Goal: Task Accomplishment & Management: Complete application form

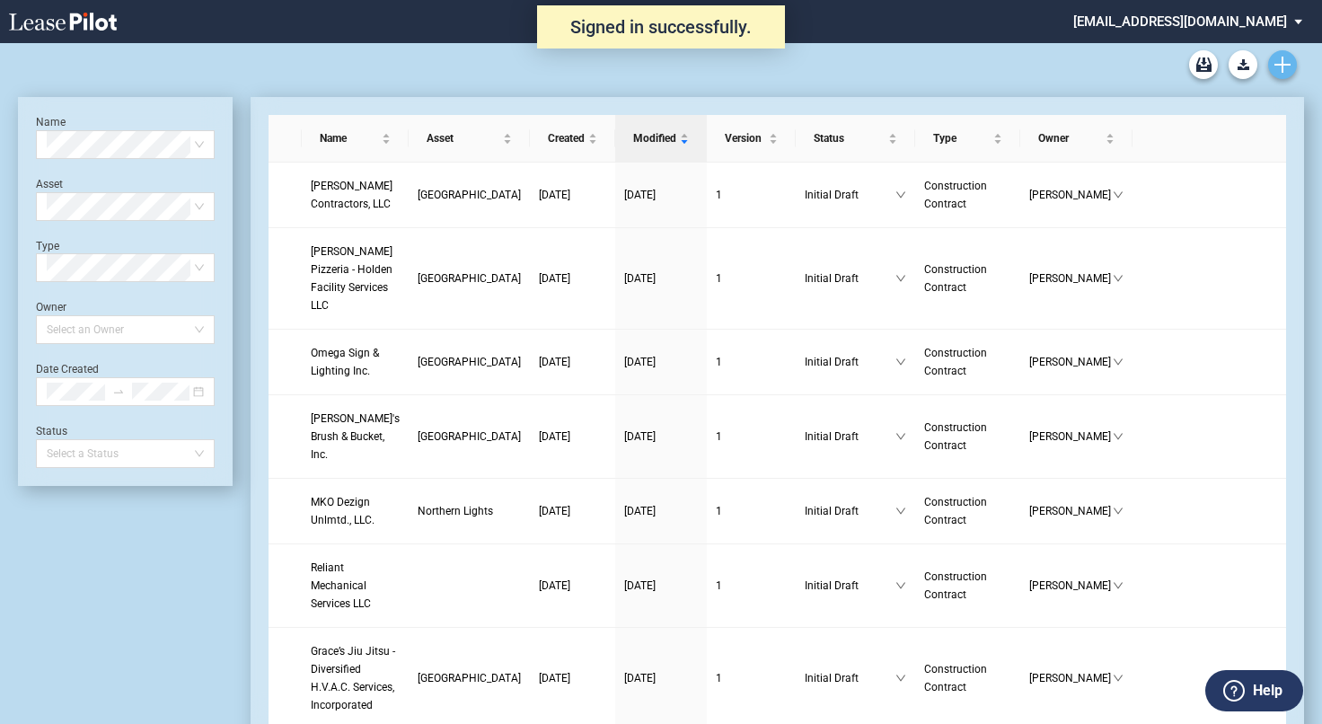
click at [1290, 57] on link "Create new document" at bounding box center [1282, 64] width 29 height 29
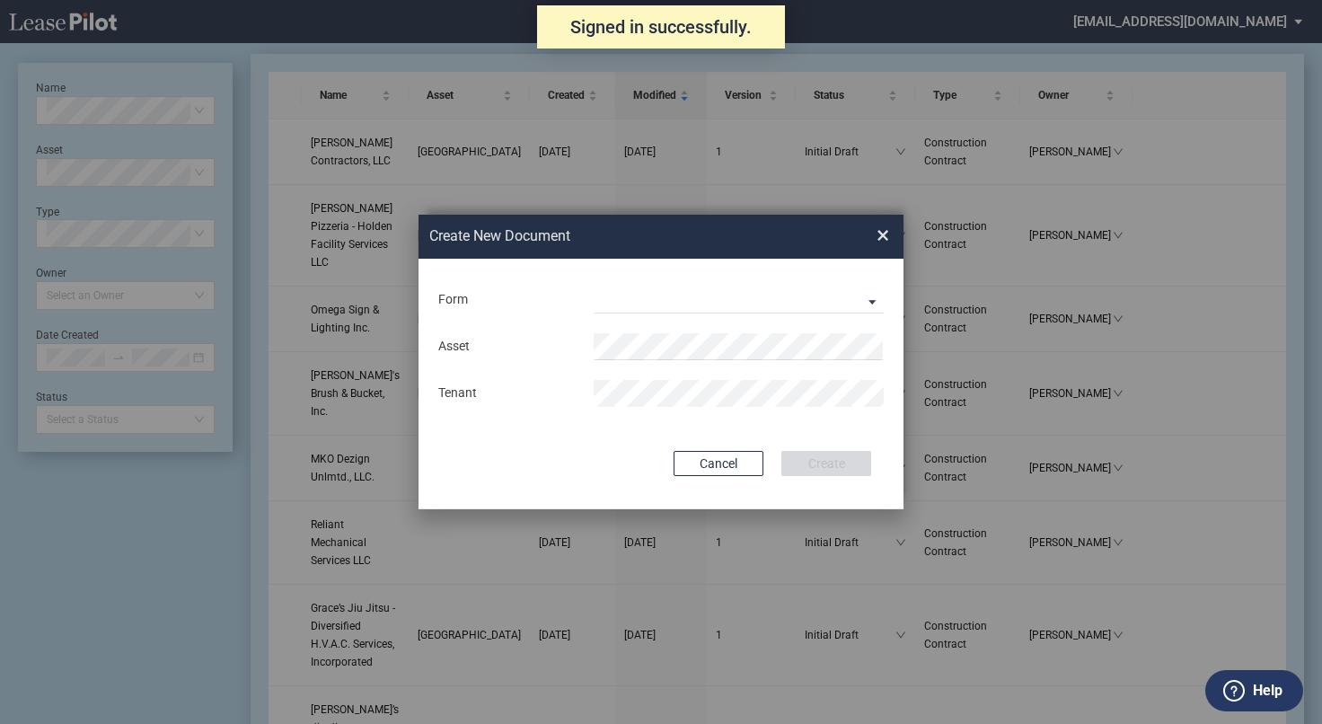
click at [667, 317] on div "Form Construction Contract Subcontractor Agreement" at bounding box center [660, 300] width 449 height 47
click at [668, 292] on md-select "Construction Contract Subcontractor Agreement" at bounding box center [739, 299] width 290 height 27
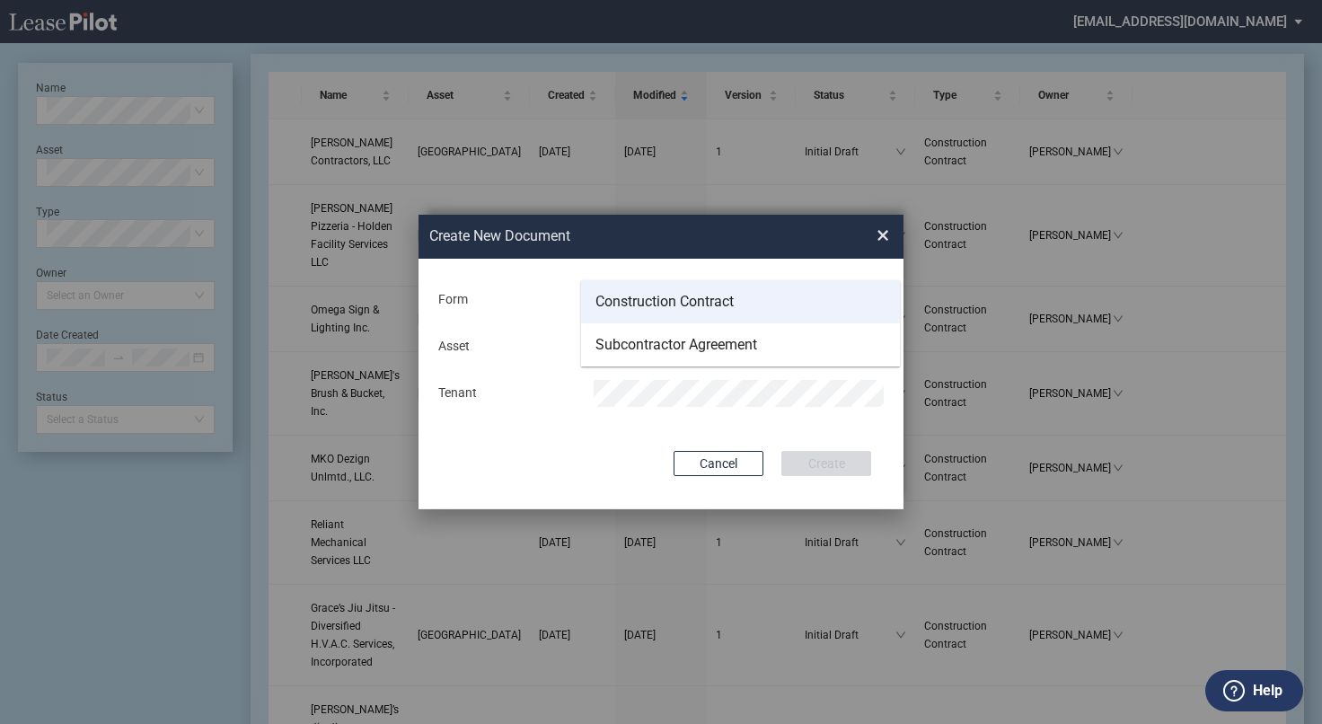
click at [662, 303] on div "Construction Contract" at bounding box center [664, 302] width 138 height 20
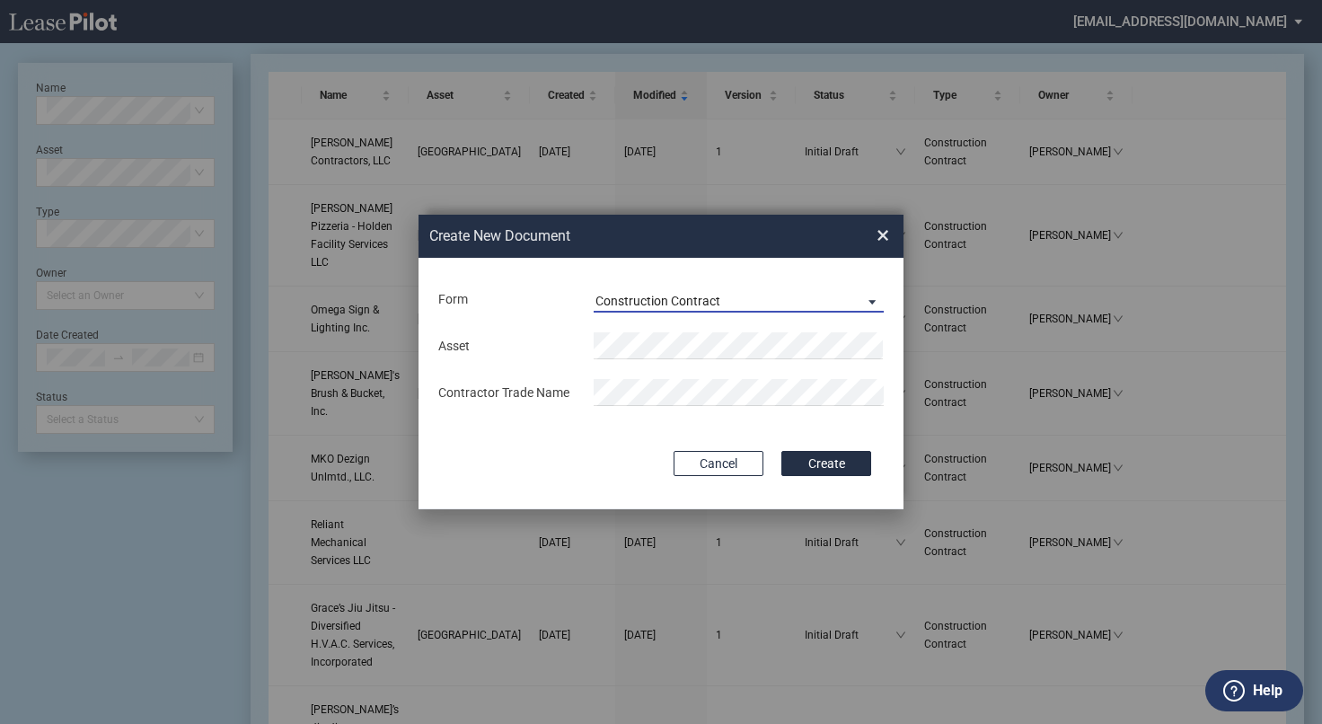
click at [690, 302] on div "Construction Contract" at bounding box center [657, 301] width 125 height 14
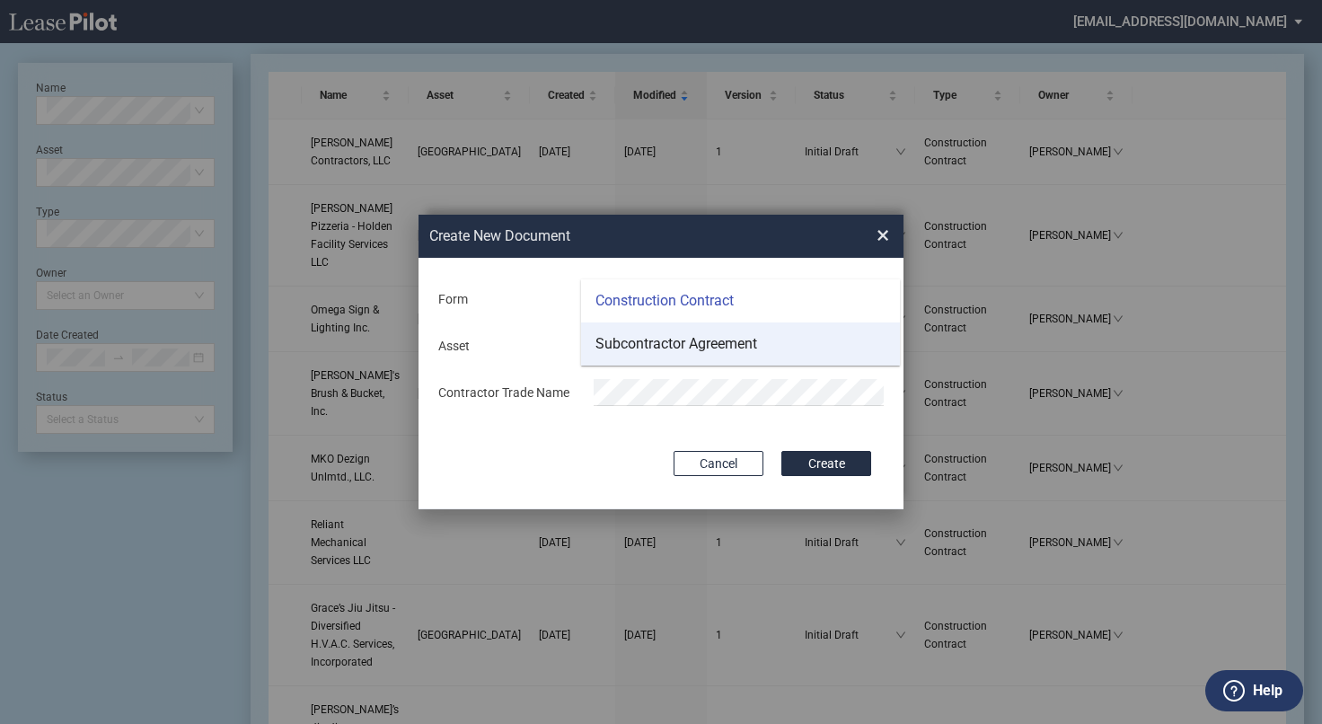
click at [680, 345] on div "Subcontractor Agreement" at bounding box center [676, 344] width 162 height 20
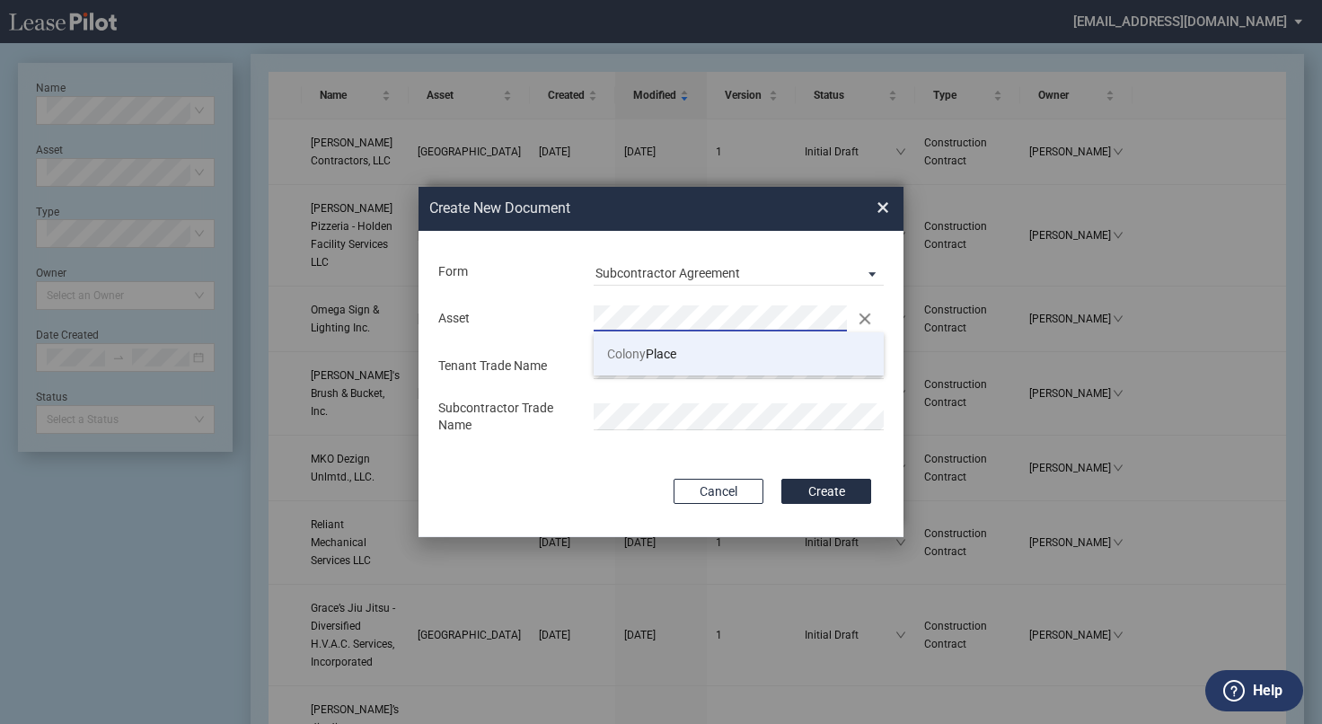
click at [655, 347] on span "[GEOGRAPHIC_DATA]" at bounding box center [641, 354] width 69 height 14
click at [638, 386] on div "Asset Clear There is 1 match available. Tenant Trade Name Subcontractor Trade N…" at bounding box center [660, 369] width 449 height 149
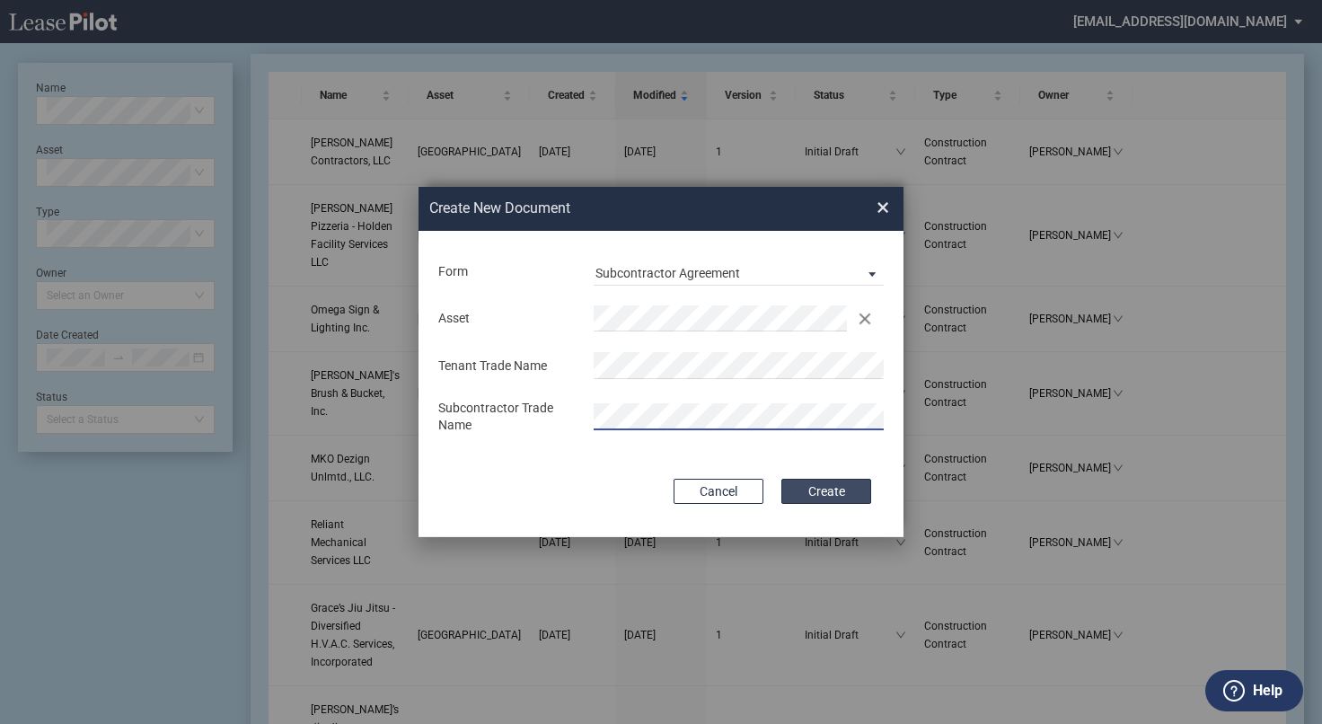
click at [834, 487] on button "Create" at bounding box center [826, 491] width 90 height 25
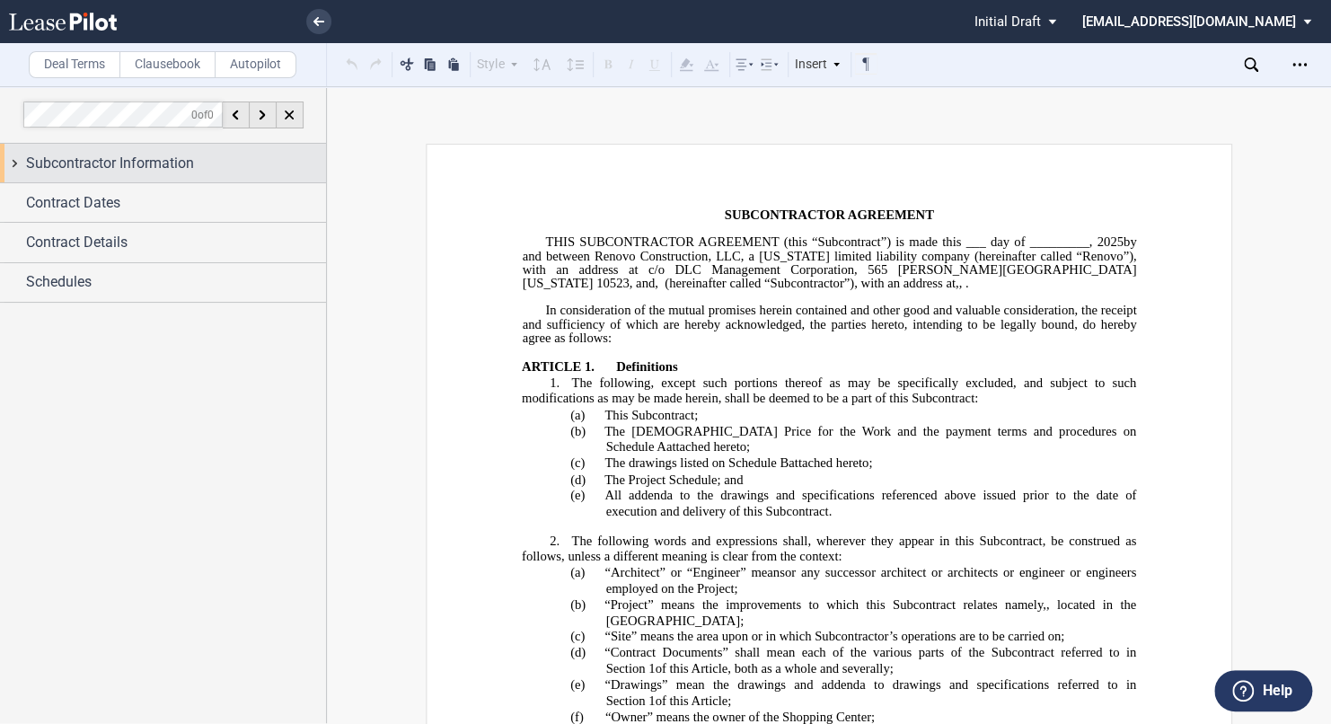
click at [180, 162] on span "Subcontractor Information" at bounding box center [110, 164] width 168 height 22
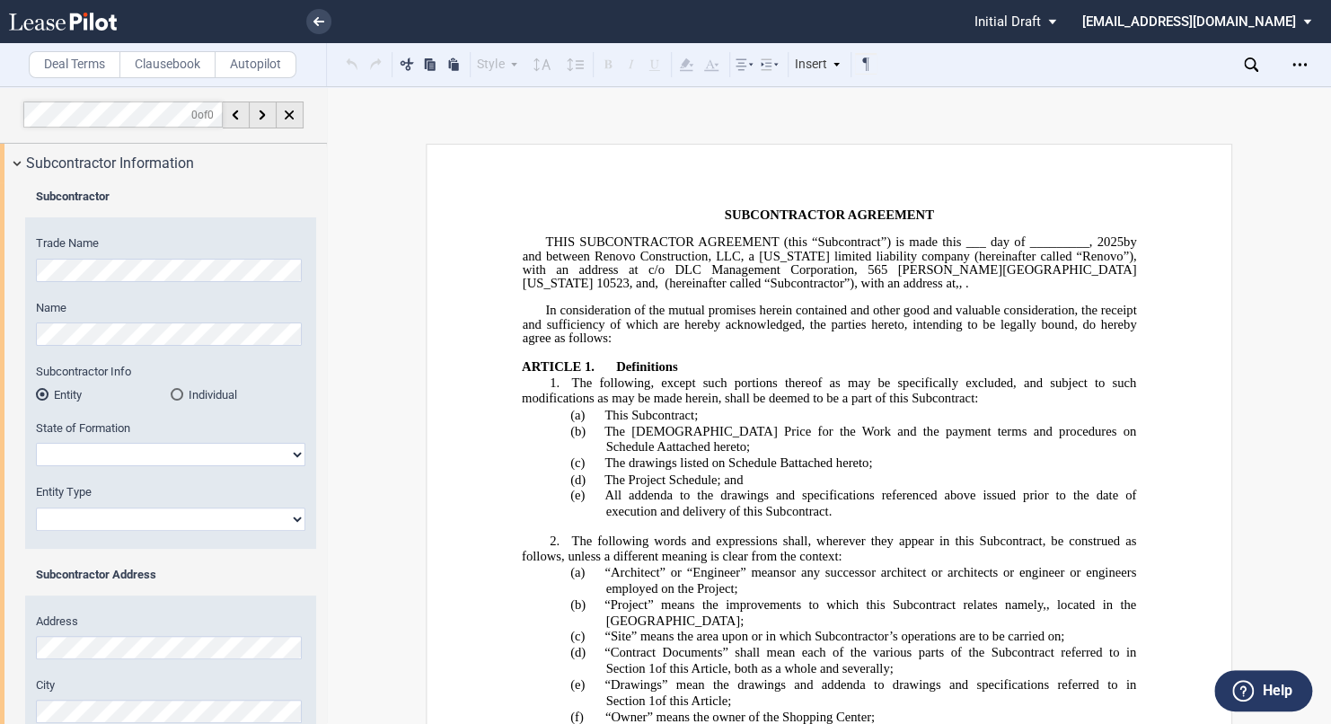
click at [31, 273] on div "Trade Name Name Subcontractor Info Entity Individual State of Formation Alabama" at bounding box center [170, 391] width 291 height 312
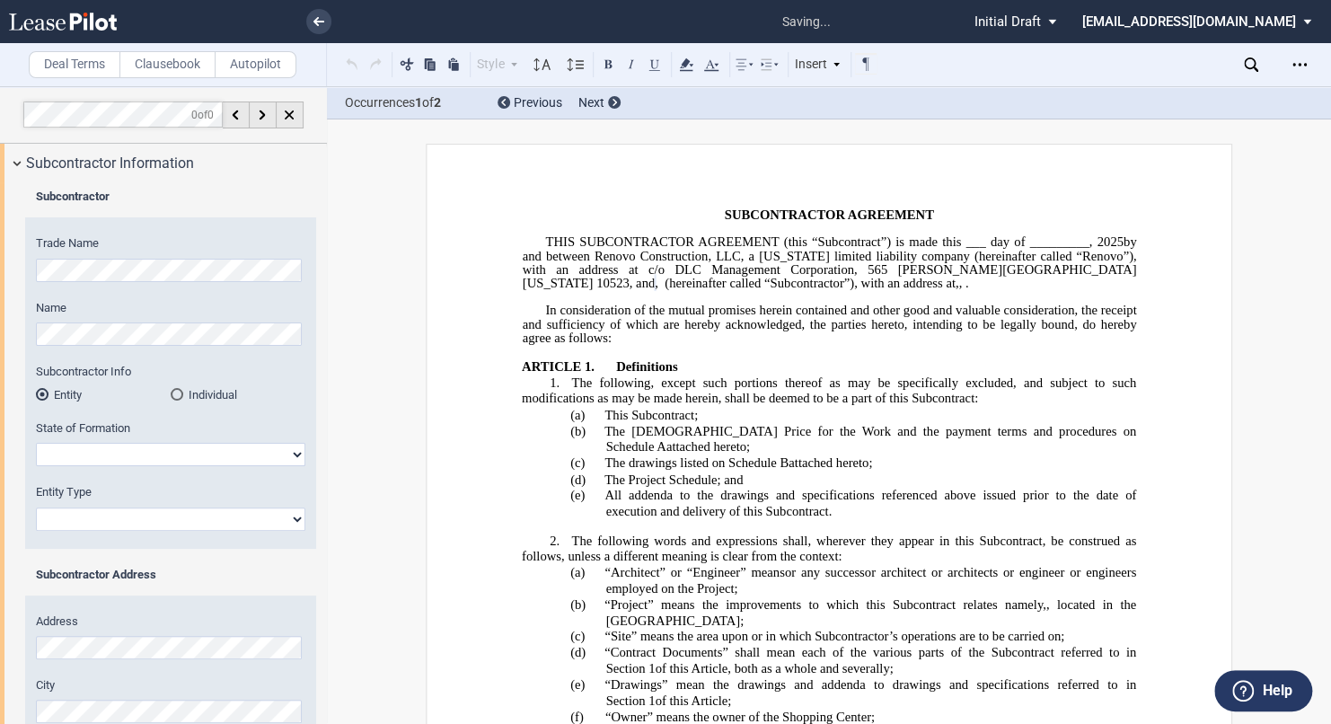
click at [152, 313] on label "Name" at bounding box center [170, 308] width 269 height 16
click at [92, 458] on select "Alabama Alaska Arizona Arkansas California Colorado Connecticut Delaware Distri…" at bounding box center [170, 454] width 269 height 23
select select "Georgia"
click at [36, 443] on select "Alabama Alaska Arizona Arkansas California Colorado Connecticut Delaware Distri…" at bounding box center [170, 454] width 269 height 23
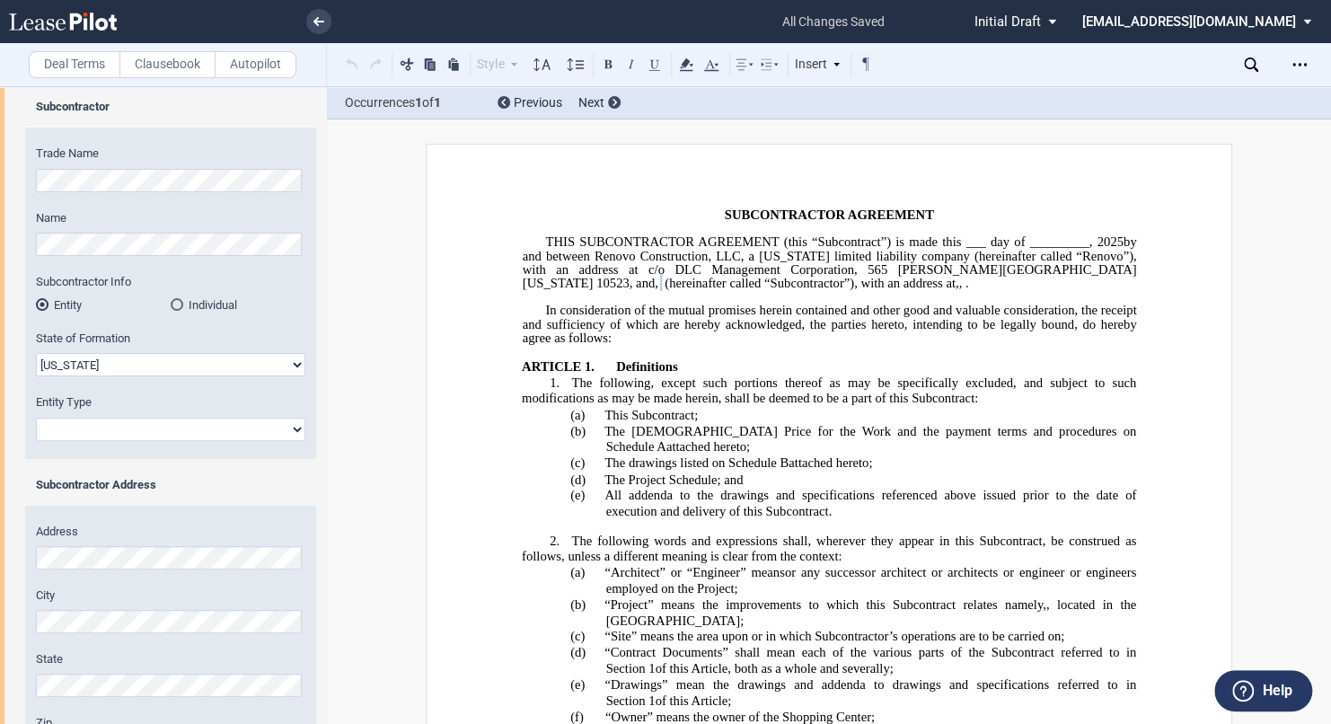
click at [83, 426] on select "Corporation Limited Liability Company General Partnership Limited Partnership O…" at bounding box center [170, 429] width 269 height 23
click at [86, 436] on select "Corporation Limited Liability Company General Partnership Limited Partnership O…" at bounding box center [170, 429] width 269 height 23
select select "Limited Liability Company"
click at [36, 418] on select "Corporation Limited Liability Company General Partnership Limited Partnership O…" at bounding box center [170, 429] width 269 height 23
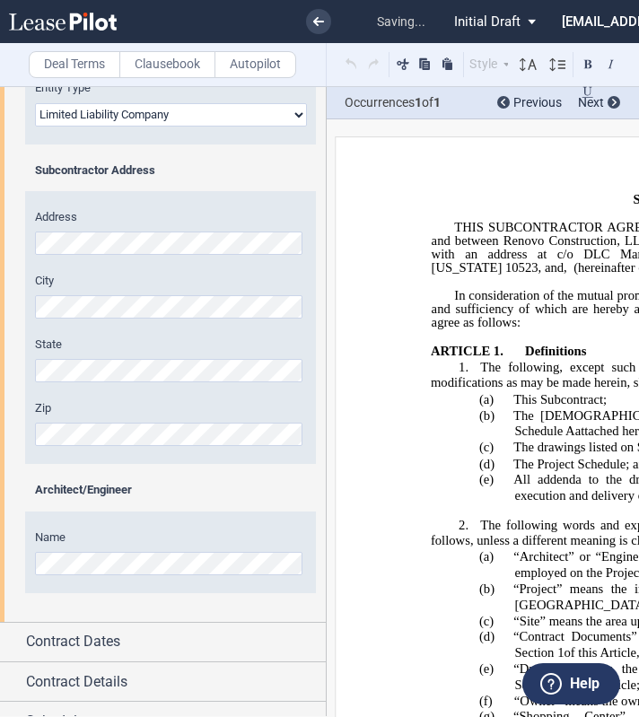
scroll to position [428, 0]
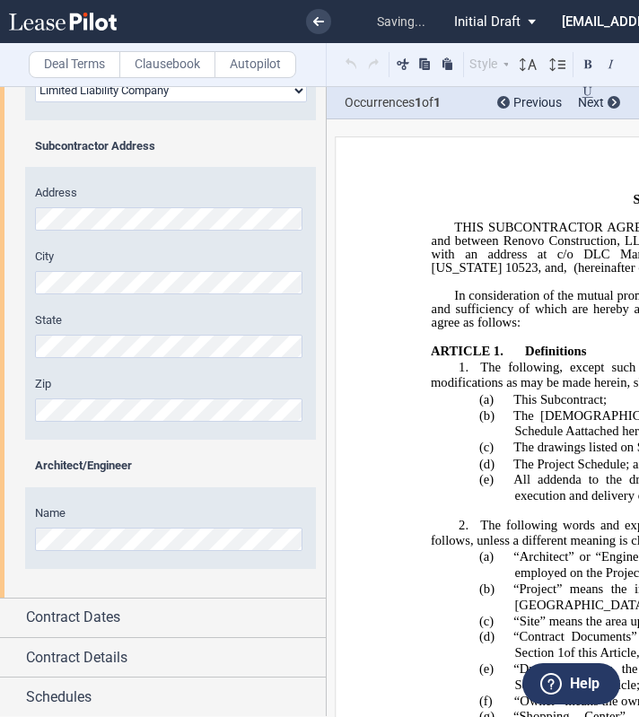
click at [99, 472] on b "Architect/Engineer" at bounding box center [83, 465] width 97 height 13
click at [115, 523] on div "Name" at bounding box center [171, 529] width 272 height 46
click at [160, 491] on div "Name" at bounding box center [170, 529] width 291 height 82
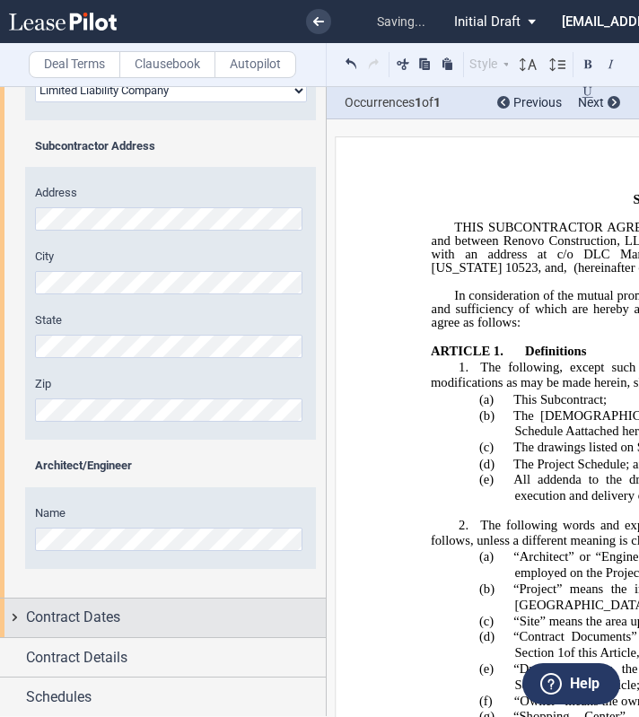
click at [133, 618] on div "Contract Dates" at bounding box center [176, 618] width 300 height 22
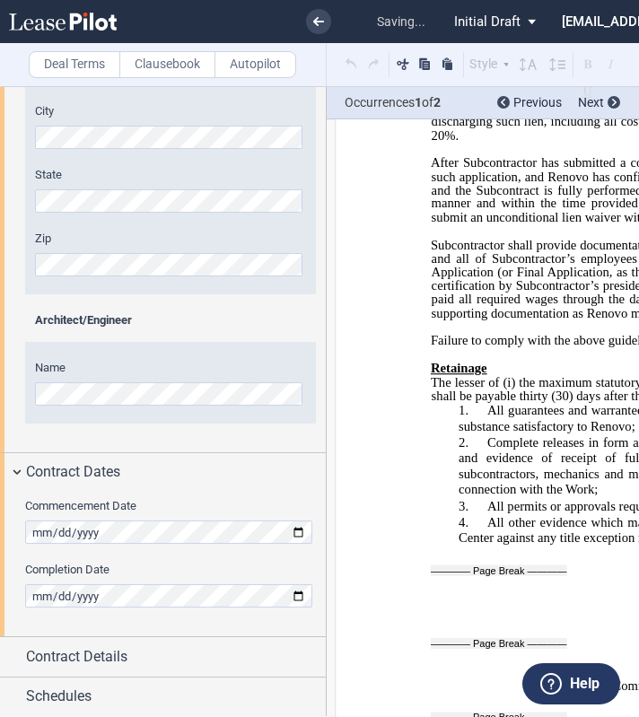
scroll to position [11870, 0]
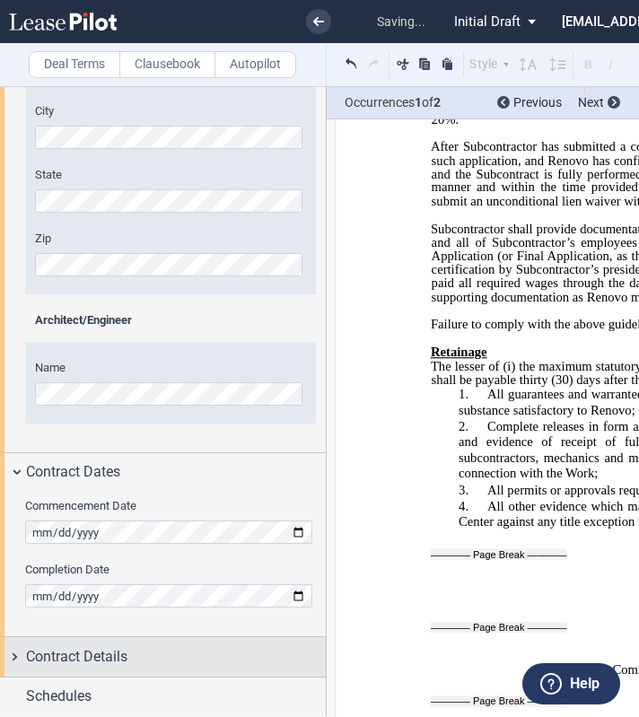
click at [109, 656] on span "Contract Details" at bounding box center [76, 657] width 101 height 22
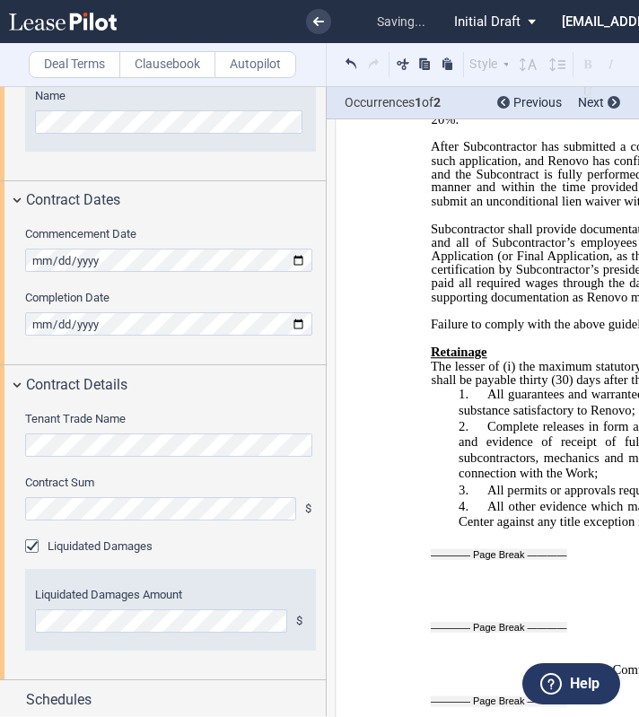
scroll to position [849, 0]
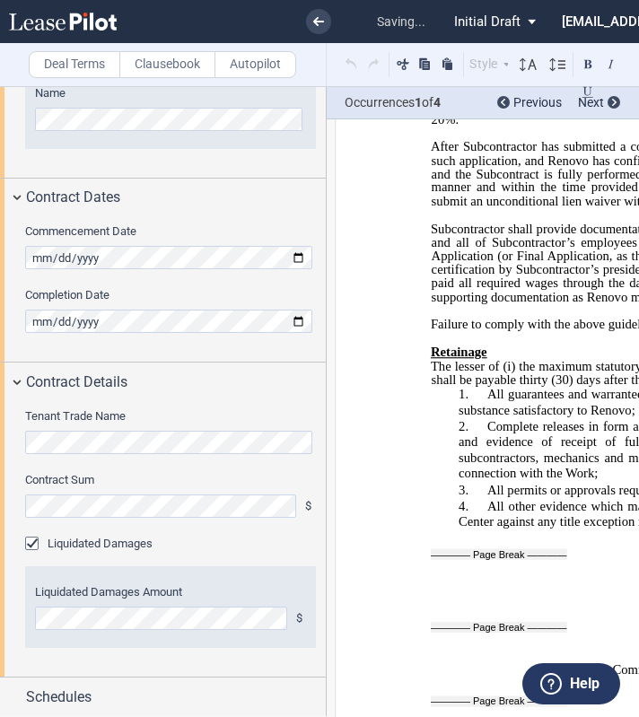
click at [112, 464] on div "Tenant Trade Name Contract Sum $ Liquidated Damages Liquidated Damages Amount $" at bounding box center [163, 540] width 326 height 276
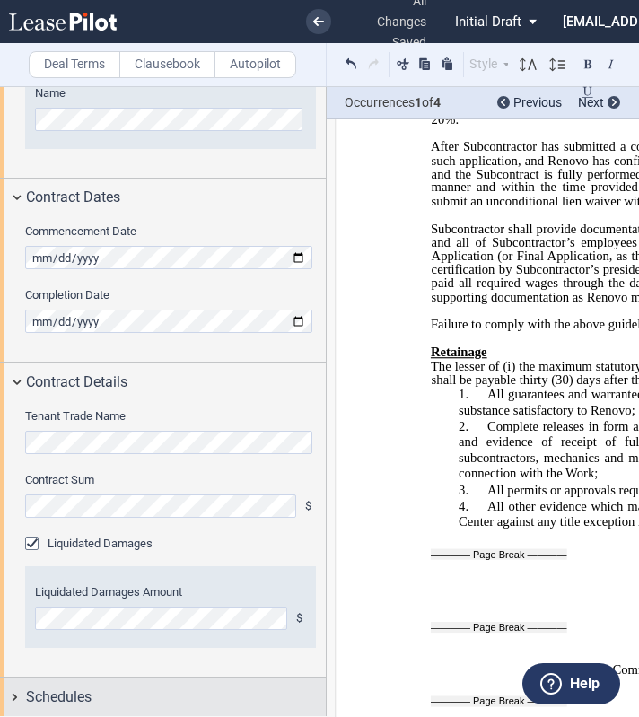
click at [84, 690] on span "Schedules" at bounding box center [59, 698] width 66 height 22
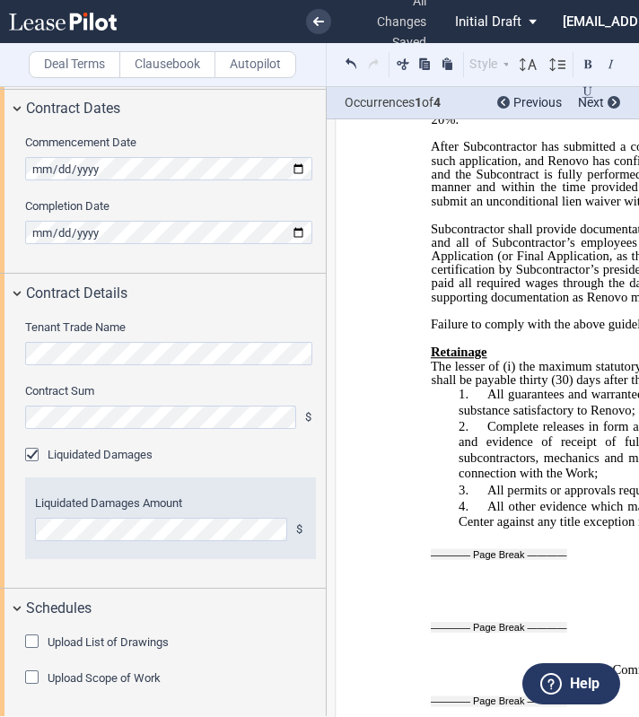
click at [38, 641] on div "Upload List of Drawings" at bounding box center [34, 644] width 18 height 18
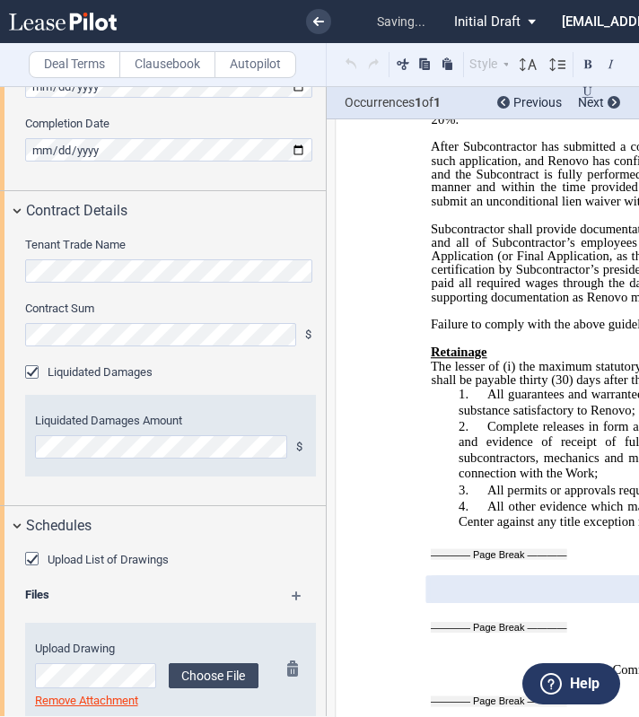
scroll to position [1095, 0]
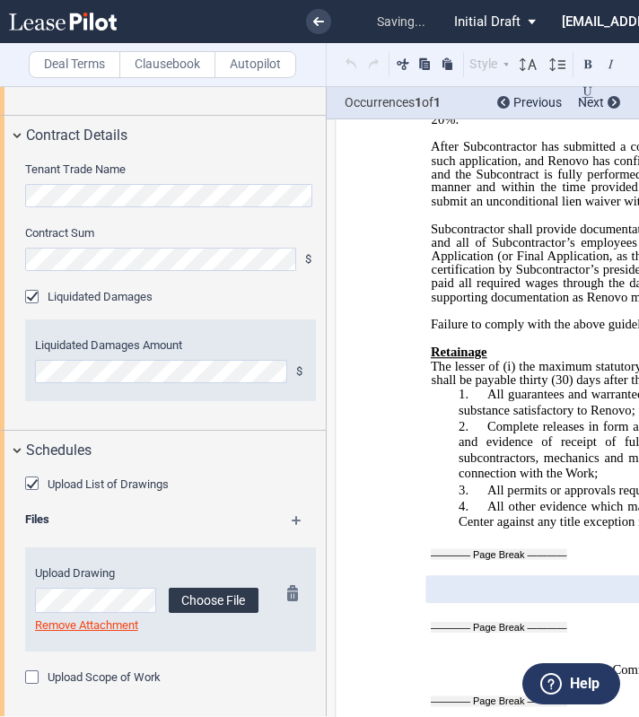
click at [180, 593] on label "Choose File" at bounding box center [214, 600] width 90 height 25
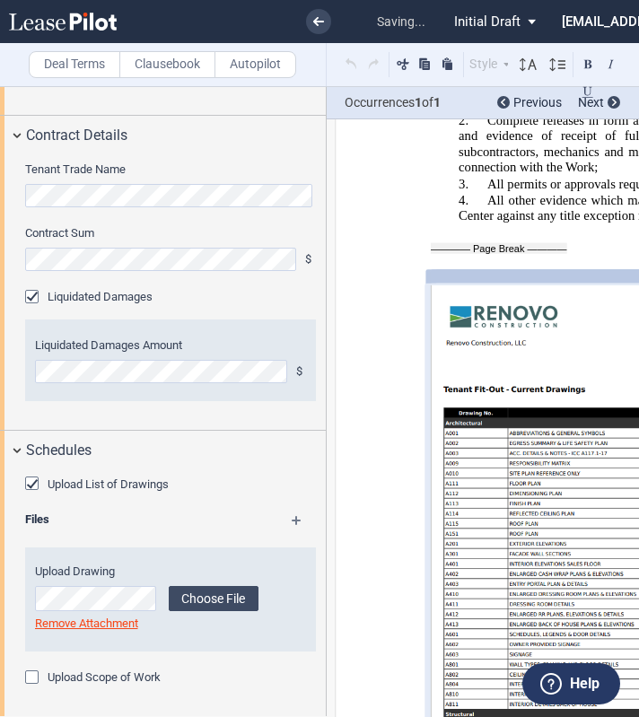
scroll to position [12186, 0]
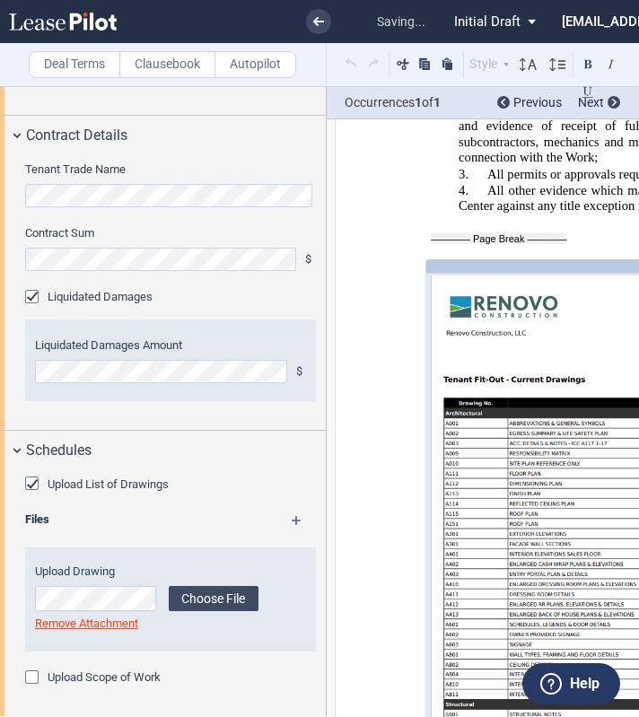
click at [292, 524] on md-icon at bounding box center [305, 527] width 26 height 22
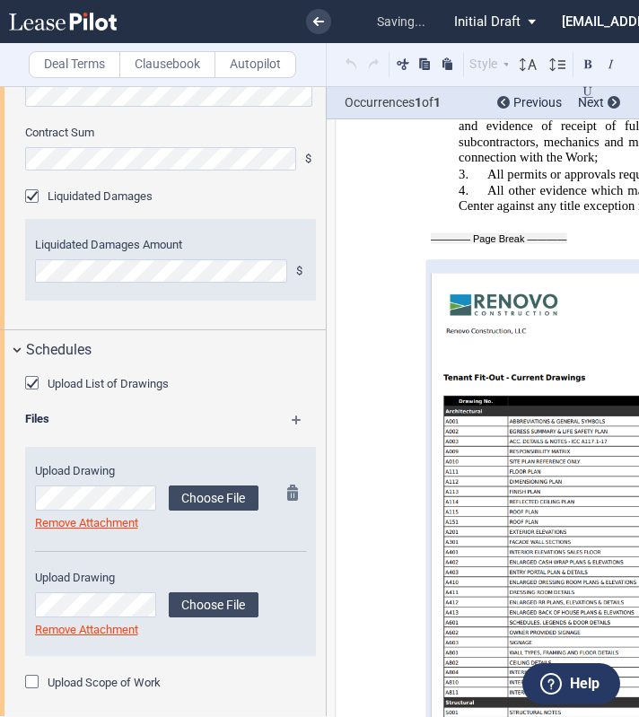
scroll to position [1200, 0]
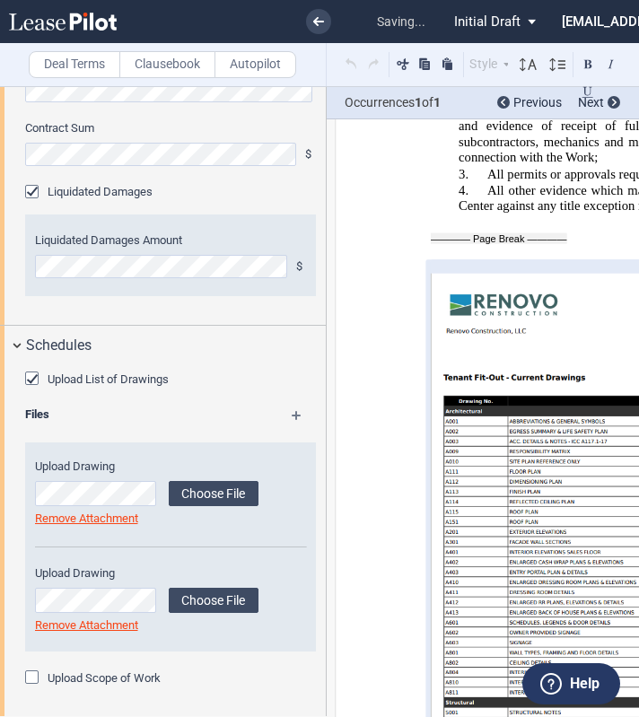
click at [292, 416] on md-icon at bounding box center [305, 422] width 26 height 22
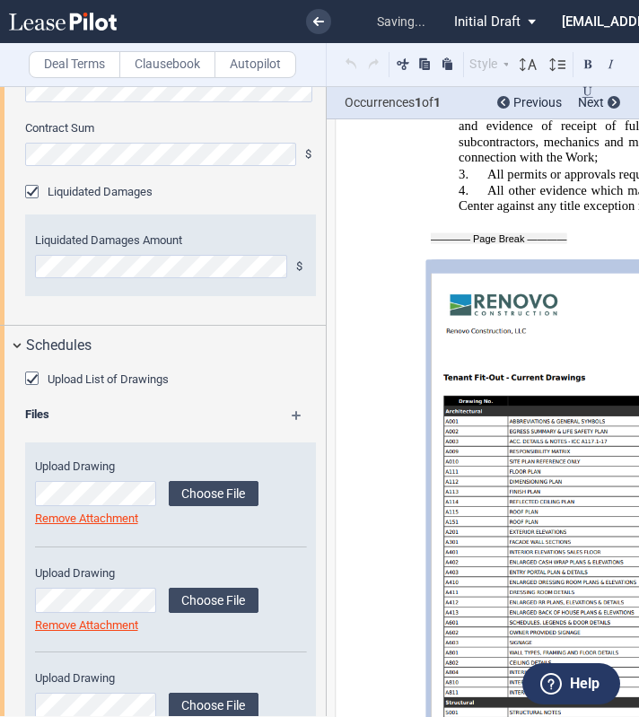
click at [292, 416] on md-icon at bounding box center [305, 422] width 26 height 22
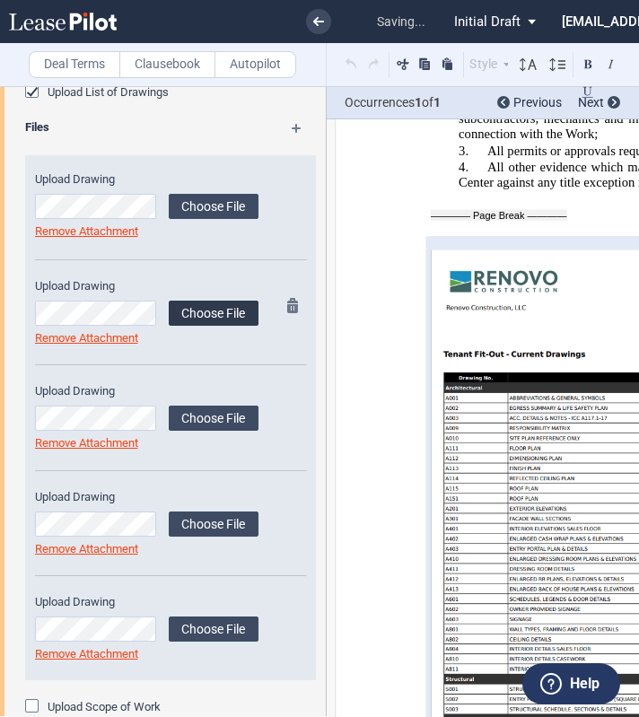
scroll to position [1516, 0]
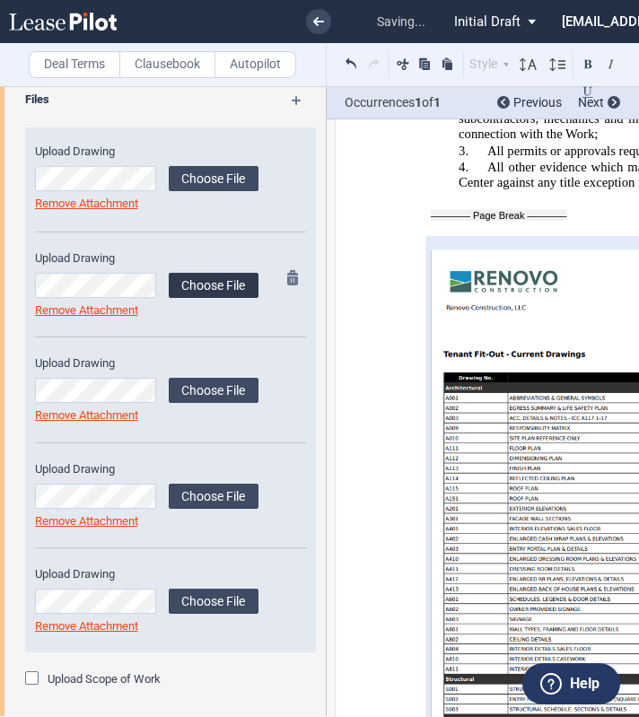
click at [180, 288] on label "Choose File" at bounding box center [214, 285] width 90 height 25
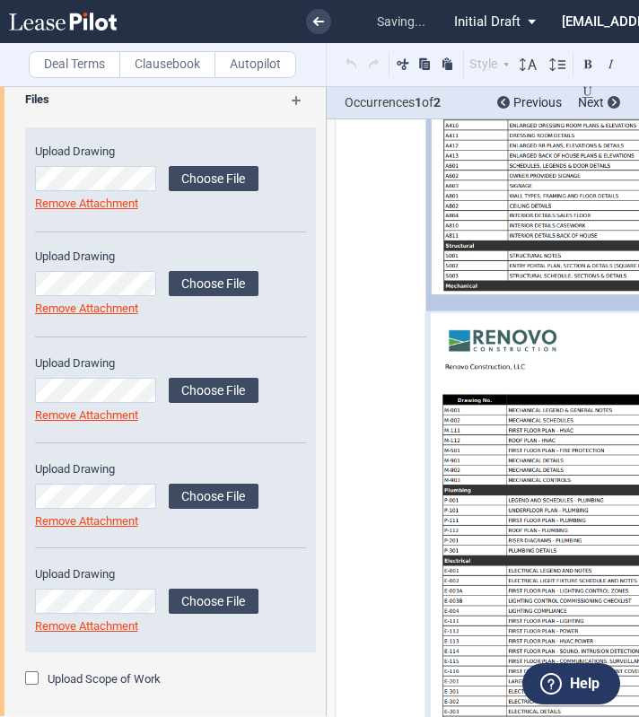
scroll to position [12675, 0]
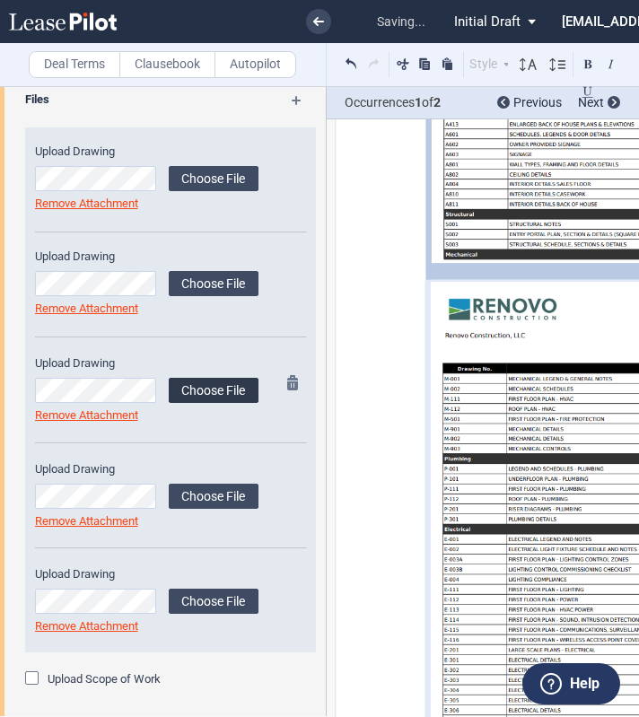
click at [221, 395] on label "Choose File" at bounding box center [214, 390] width 90 height 25
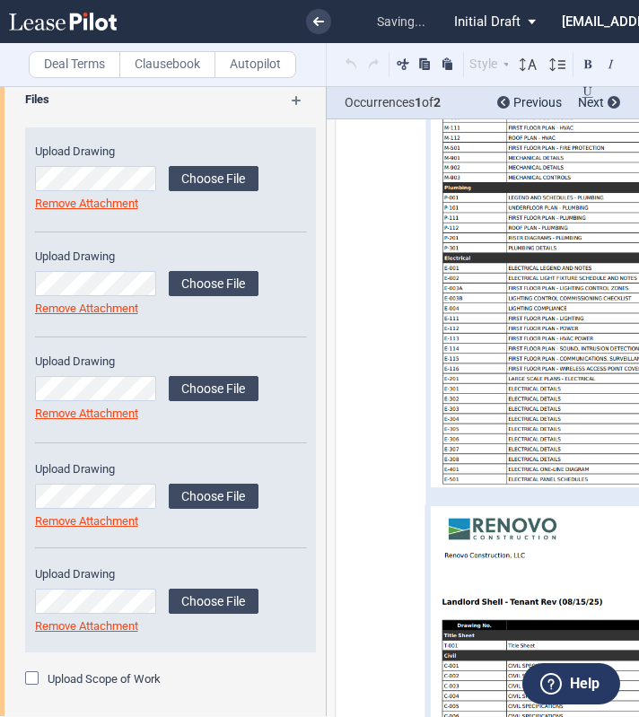
scroll to position [13303, 0]
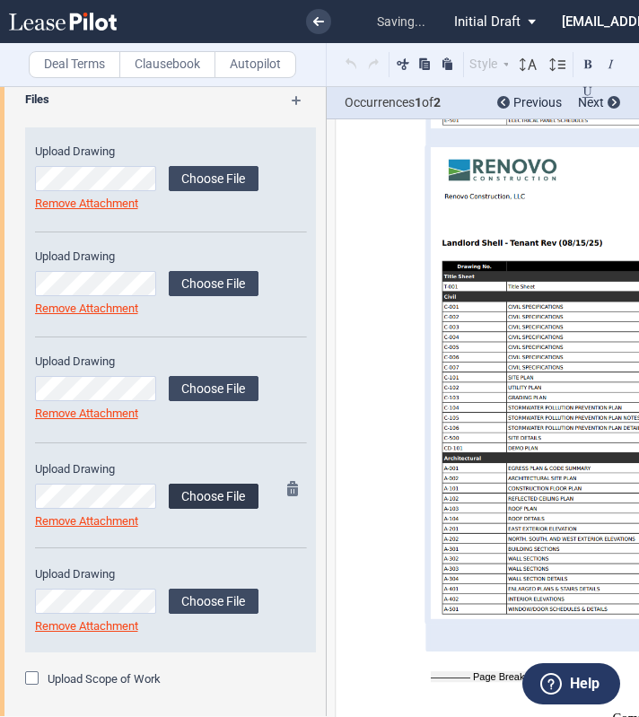
click at [208, 498] on label "Choose File" at bounding box center [214, 496] width 90 height 25
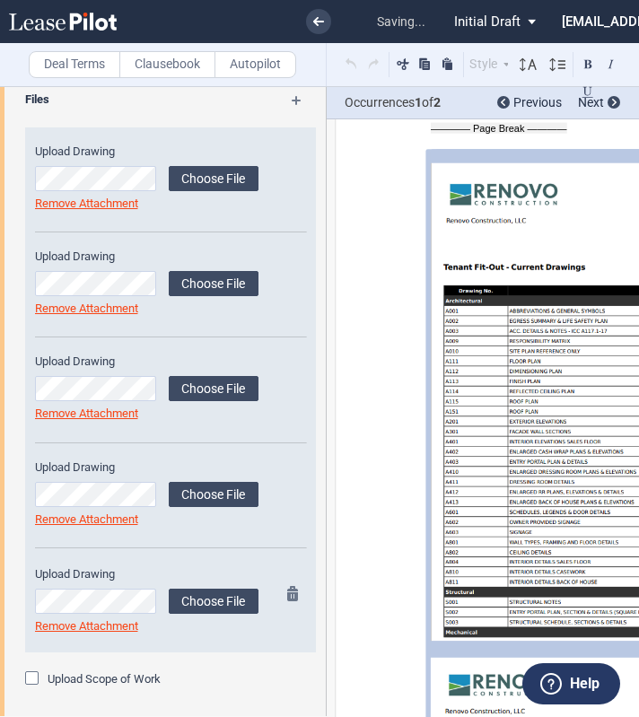
scroll to position [12226, 0]
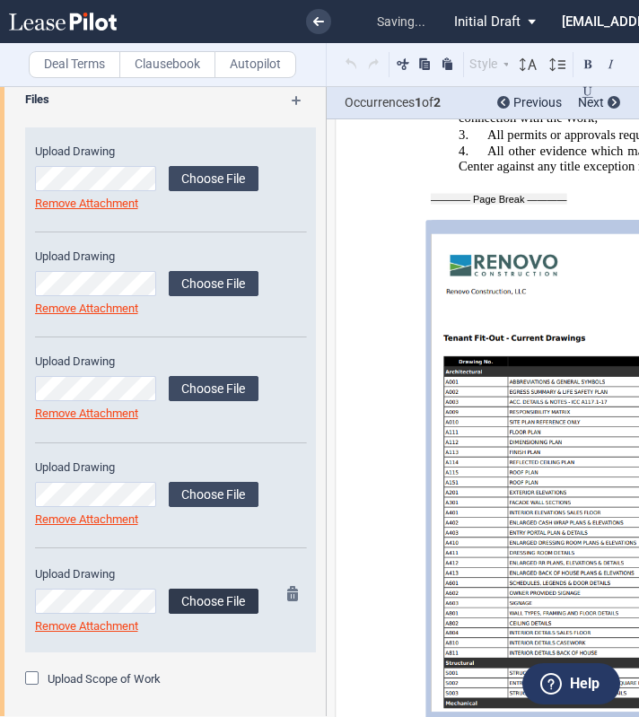
click at [189, 594] on label "Choose File" at bounding box center [214, 601] width 90 height 25
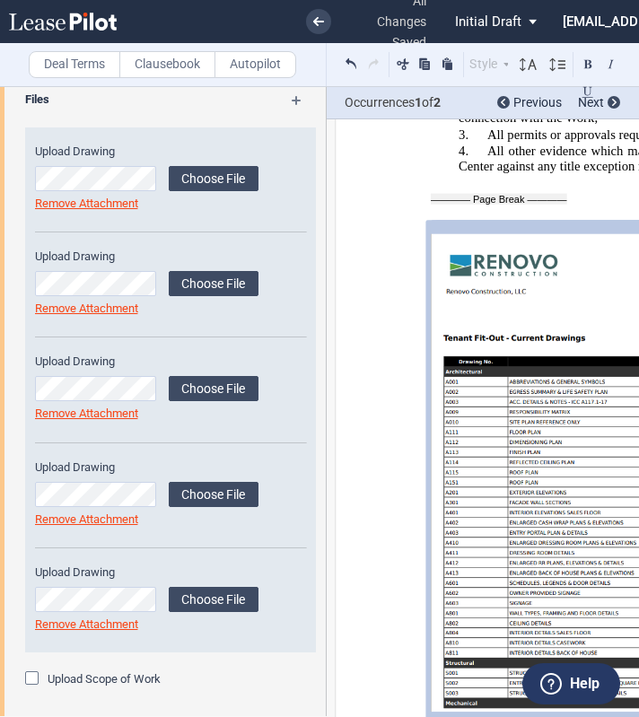
click at [37, 672] on div "Upload Scope of Work" at bounding box center [34, 681] width 18 height 18
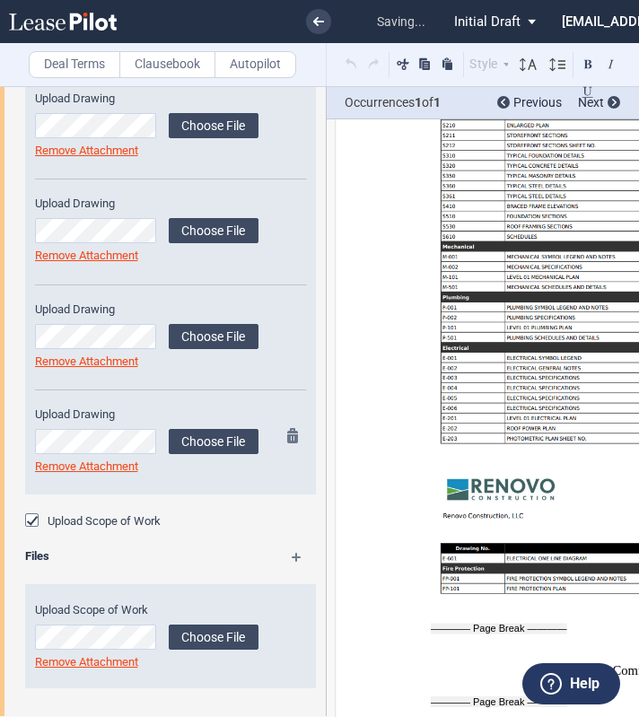
scroll to position [1674, 0]
click at [215, 635] on label "Choose File" at bounding box center [214, 637] width 90 height 25
click at [30, 514] on div "Upload Scope of Work" at bounding box center [34, 523] width 18 height 18
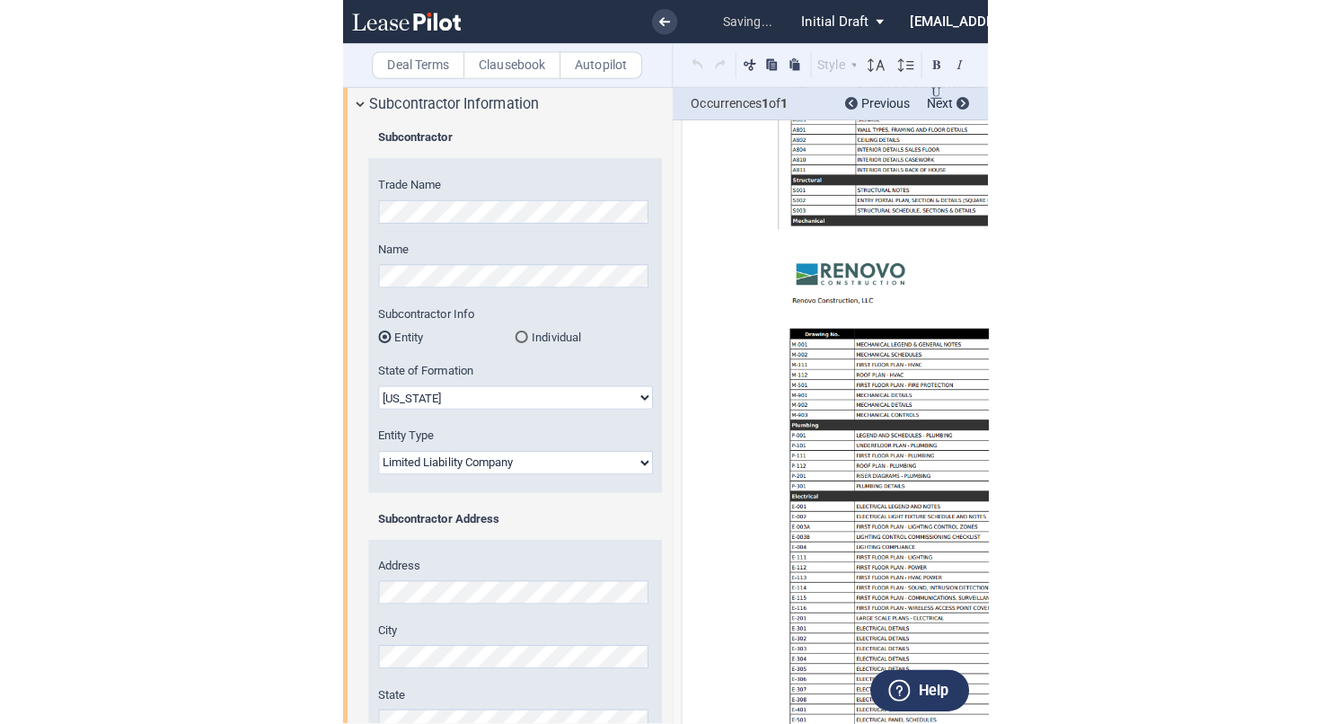
scroll to position [0, 0]
